Goal: Transaction & Acquisition: Purchase product/service

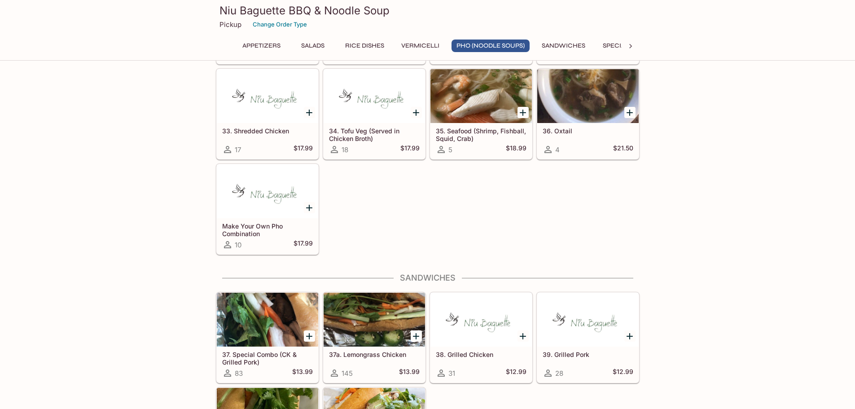
scroll to position [1167, 0]
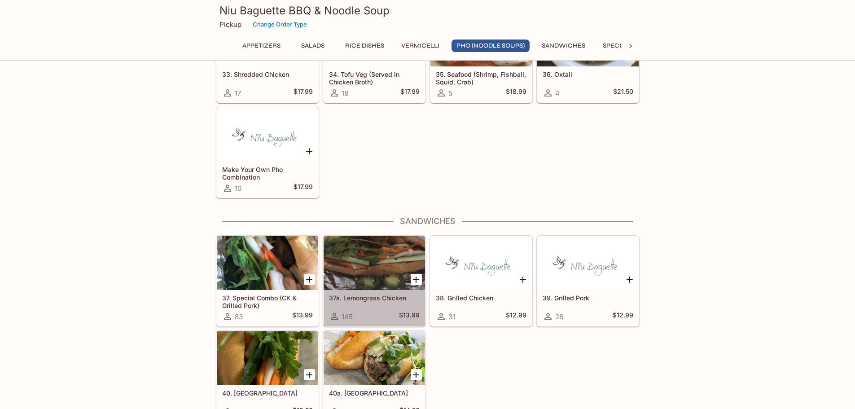
click at [389, 279] on div at bounding box center [374, 263] width 101 height 54
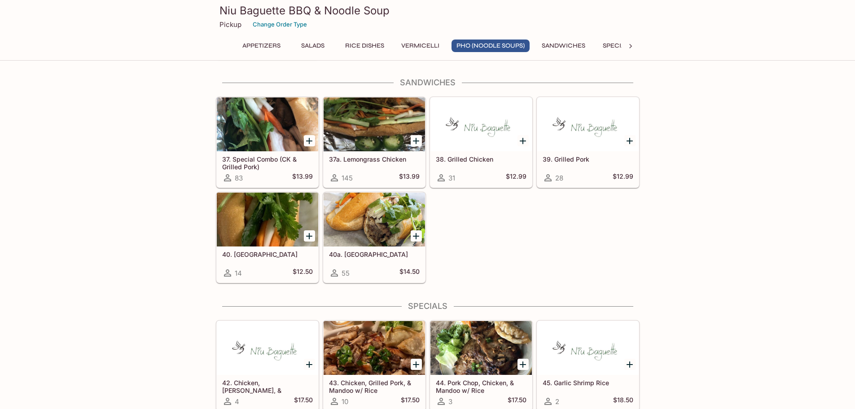
scroll to position [1319, 0]
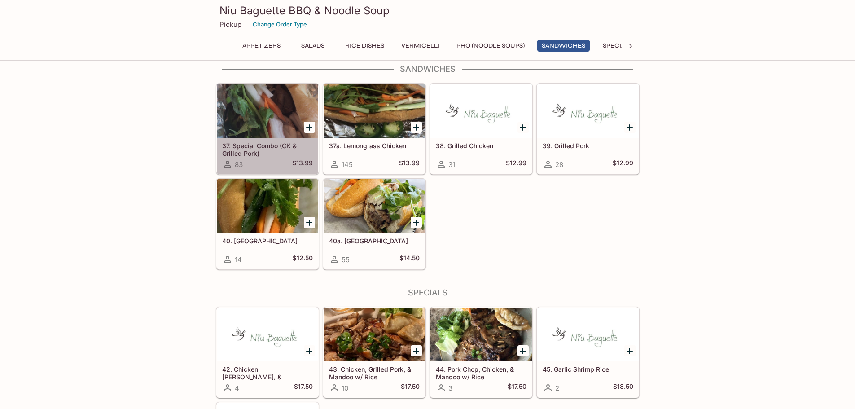
click at [276, 118] on div at bounding box center [267, 111] width 101 height 54
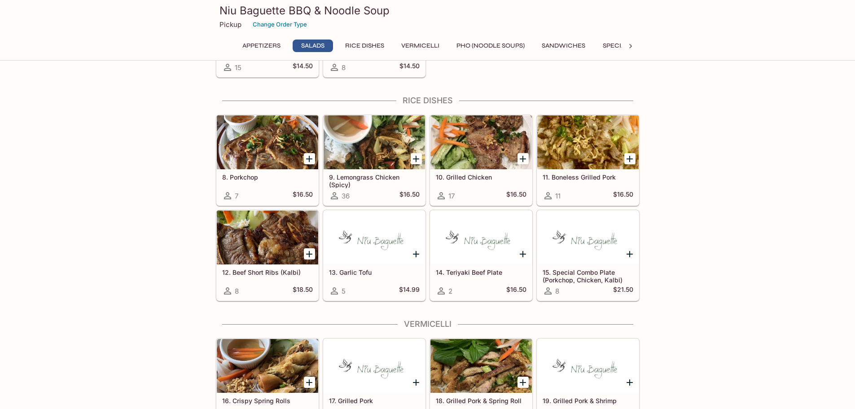
scroll to position [556, 0]
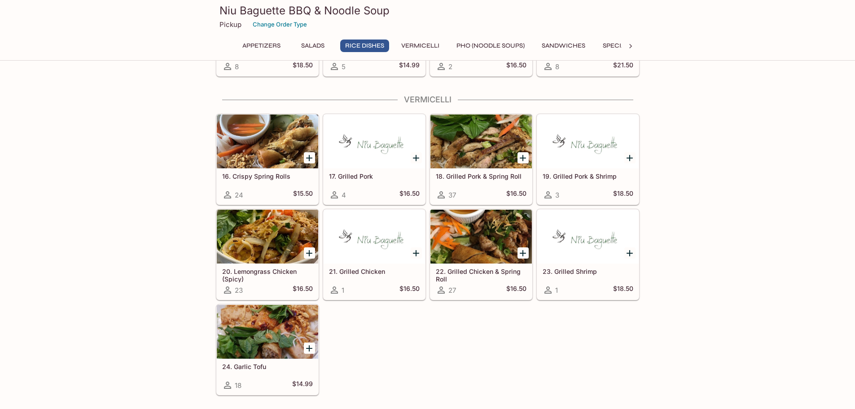
click at [630, 47] on icon at bounding box center [630, 46] width 9 height 9
click at [533, 45] on button "Side Orders" at bounding box center [541, 45] width 51 height 13
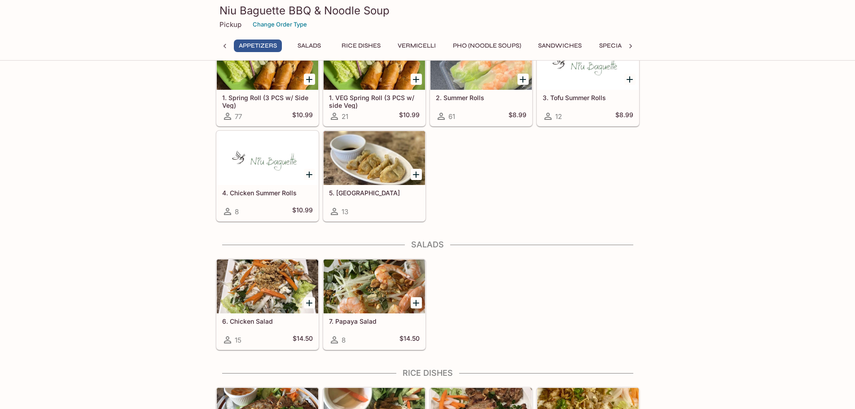
scroll to position [0, 0]
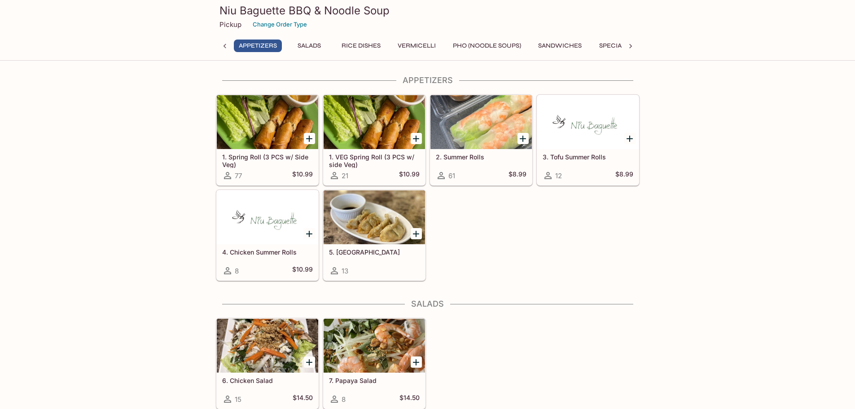
drag, startPoint x: 573, startPoint y: 43, endPoint x: 580, endPoint y: 49, distance: 9.5
click at [576, 43] on button "Sandwiches" at bounding box center [559, 45] width 53 height 13
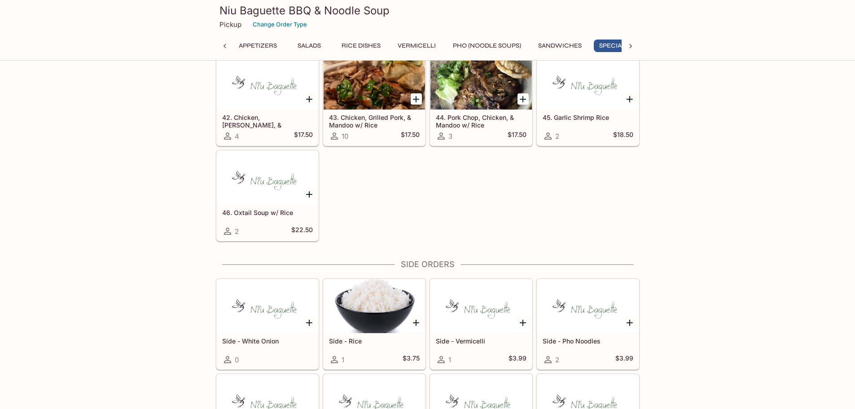
scroll to position [1621, 0]
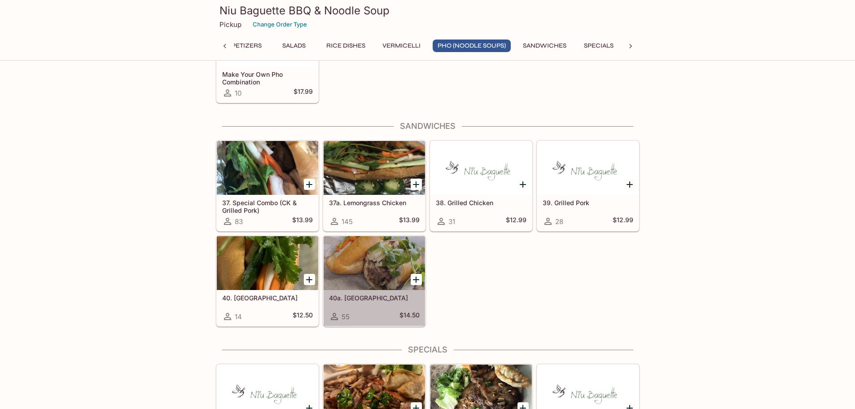
click at [363, 269] on div at bounding box center [374, 263] width 101 height 54
